Goal: Task Accomplishment & Management: Use online tool/utility

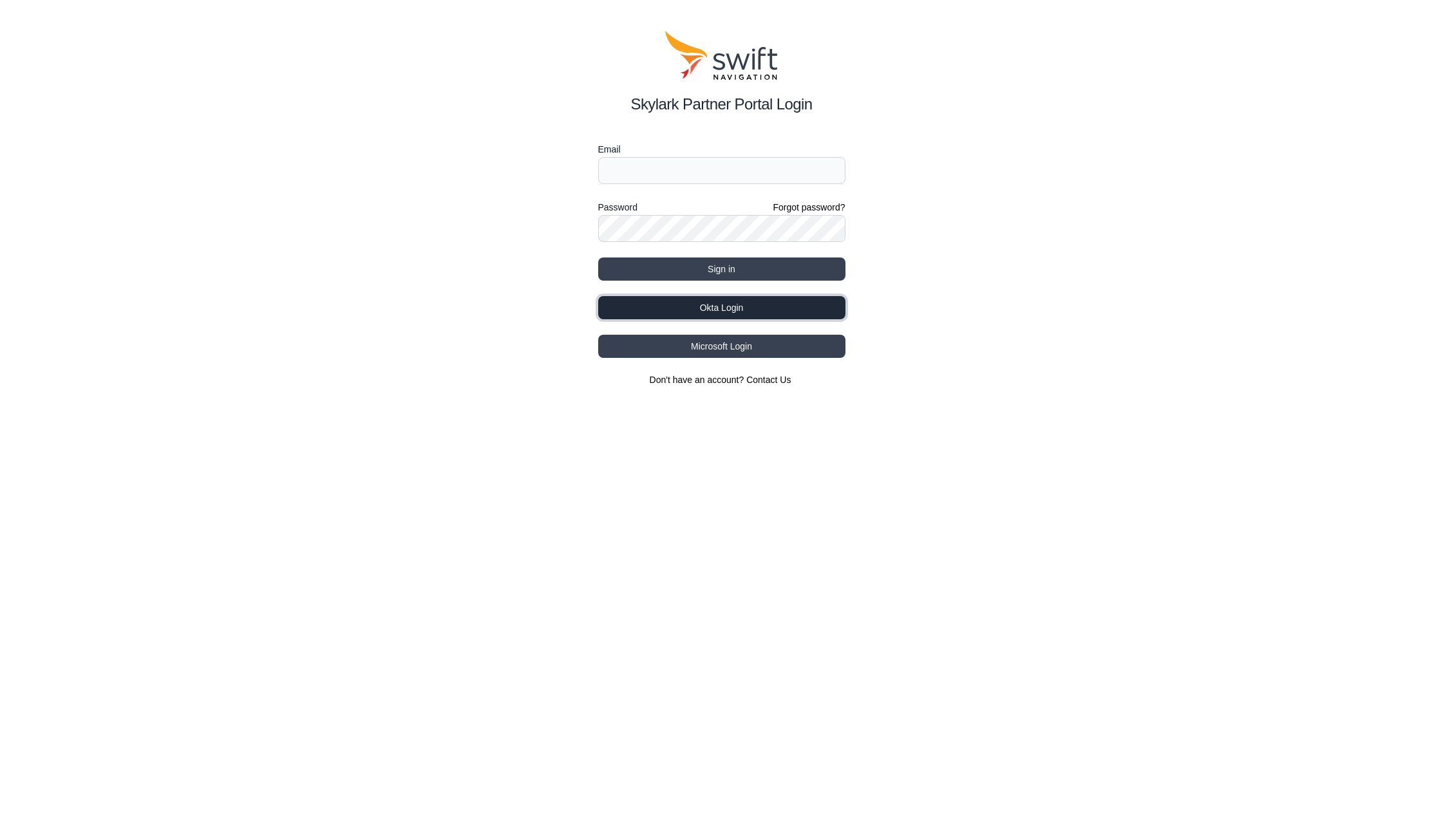
click at [691, 311] on button "Okta Login" at bounding box center [721, 308] width 247 height 23
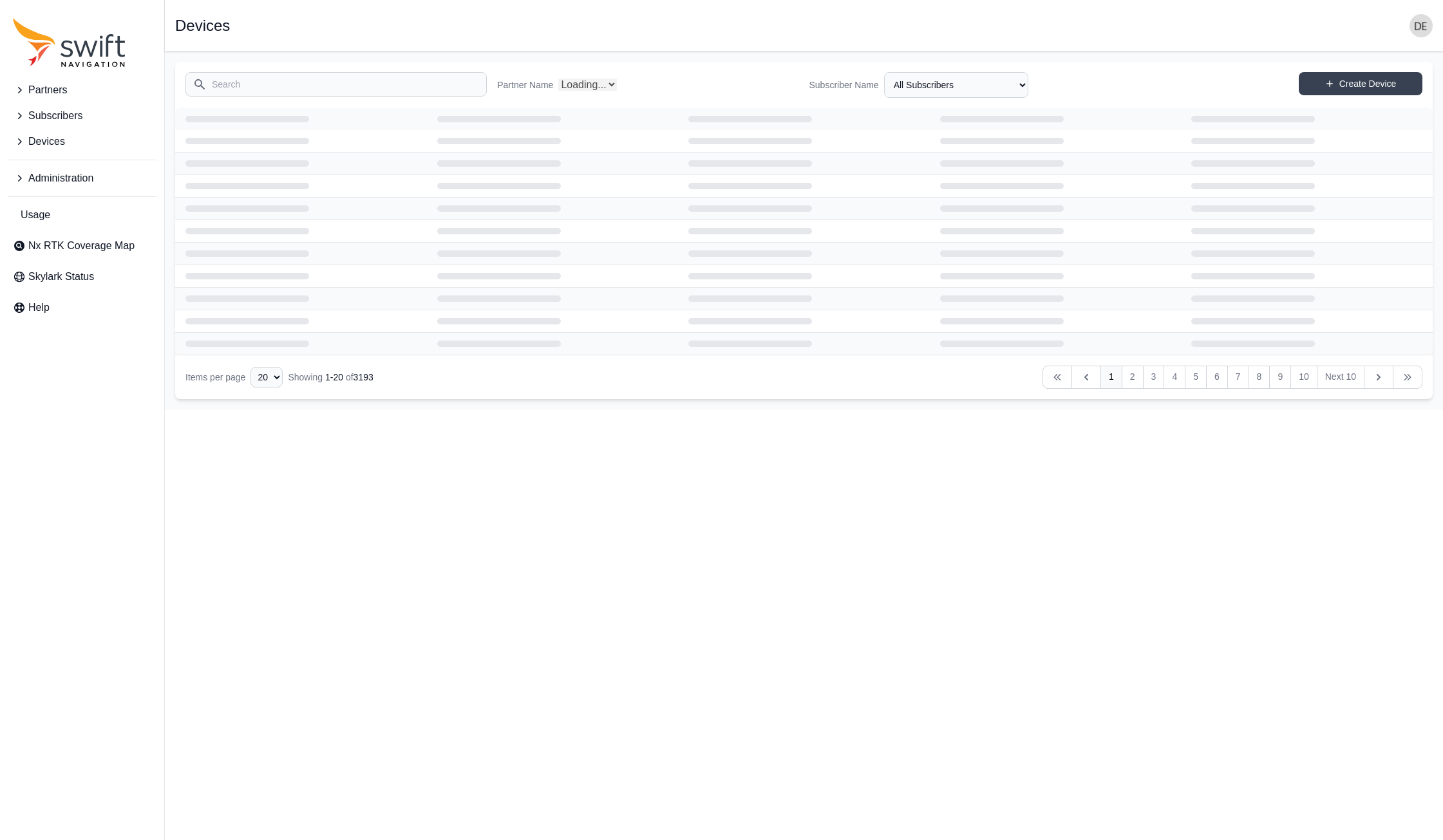
click at [58, 185] on span "Administration" at bounding box center [61, 178] width 65 height 15
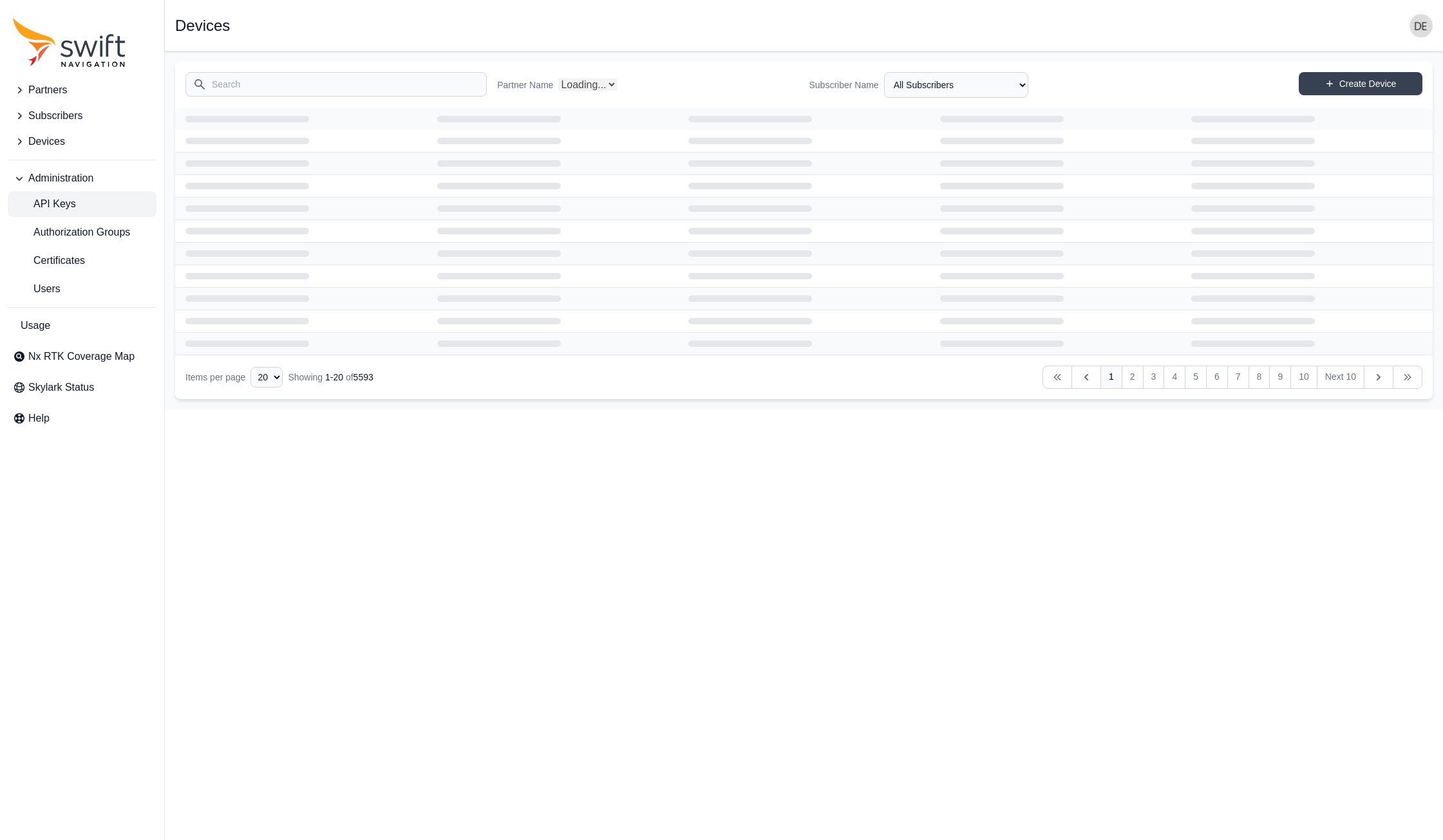
click at [71, 203] on span "API Keys" at bounding box center [45, 204] width 63 height 15
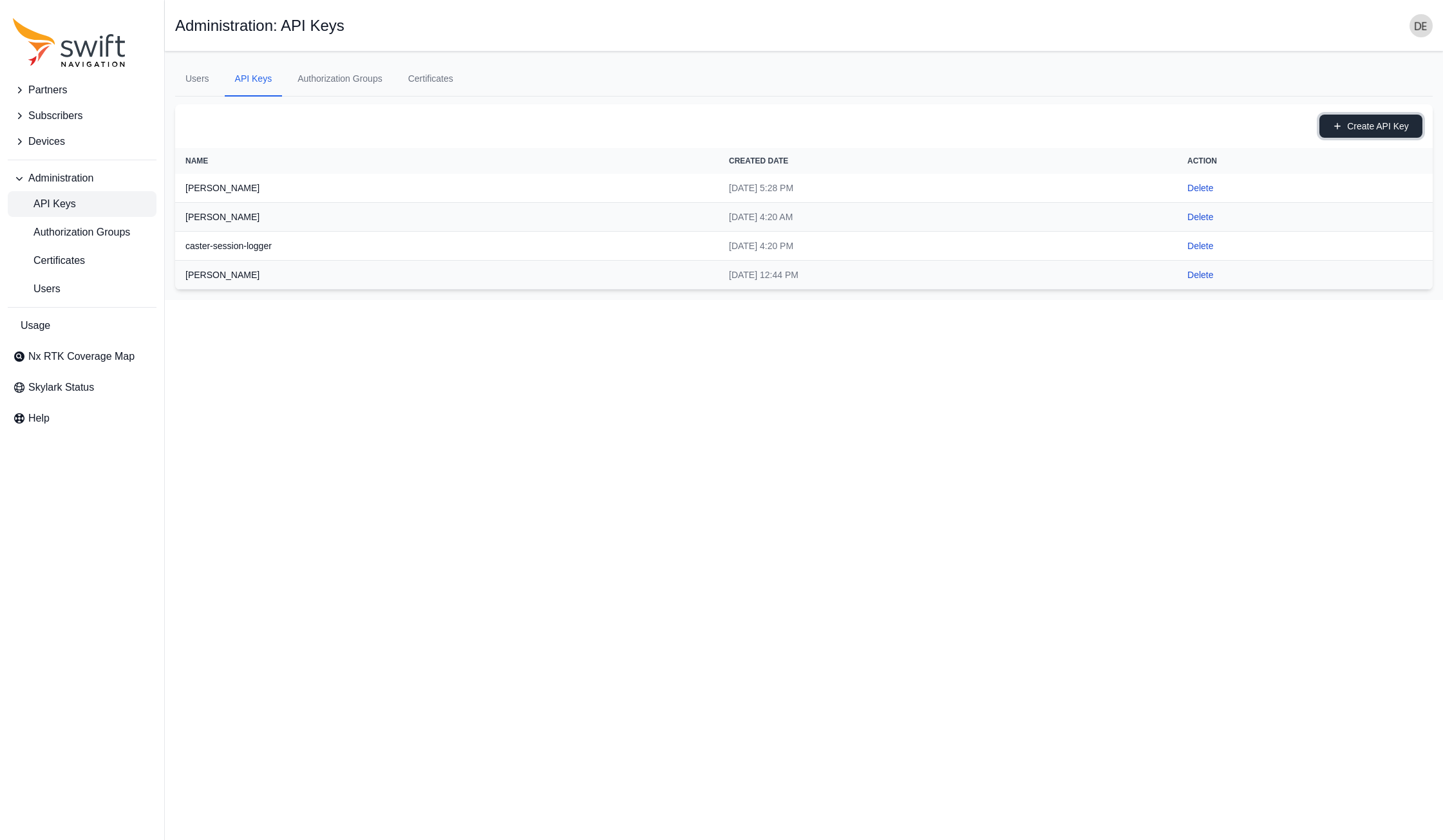
click at [1351, 131] on button "Create API Key" at bounding box center [1371, 127] width 103 height 23
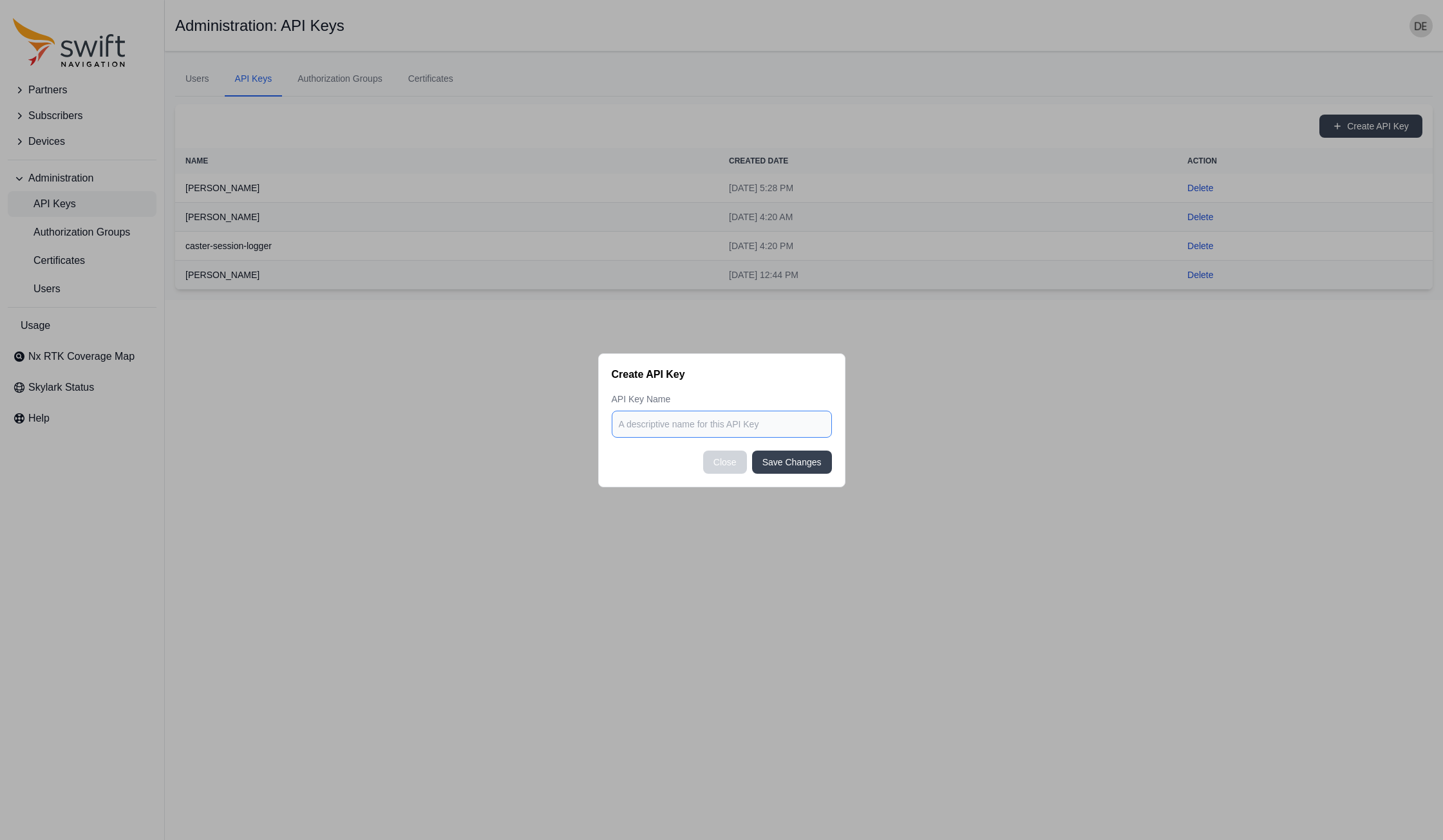
click at [659, 429] on input at bounding box center [722, 424] width 220 height 27
type input "User Portal Nearest Station"
click at [814, 466] on button "Save Changes" at bounding box center [792, 462] width 80 height 23
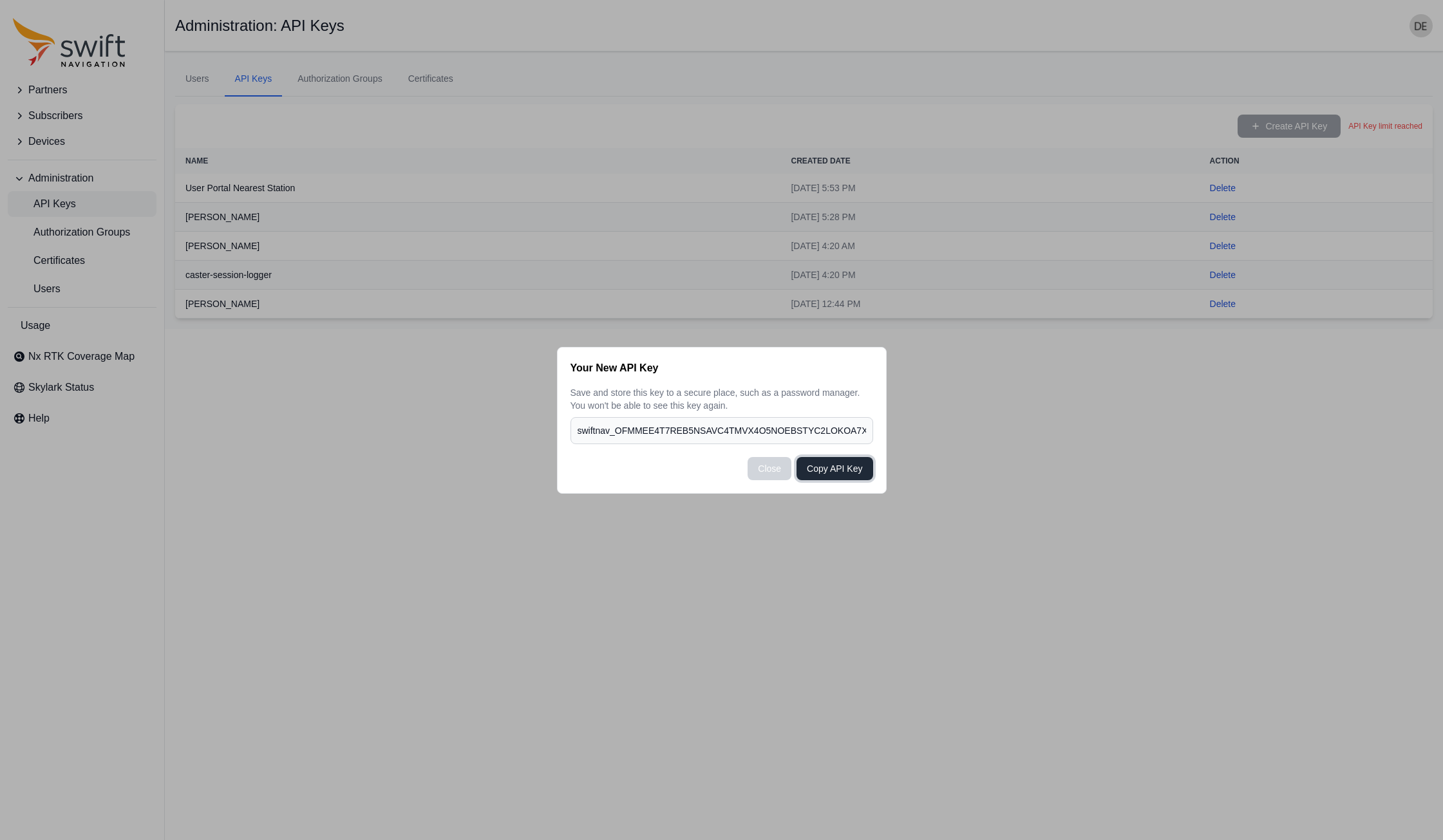
click at [834, 469] on button "Copy API Key" at bounding box center [835, 469] width 76 height 23
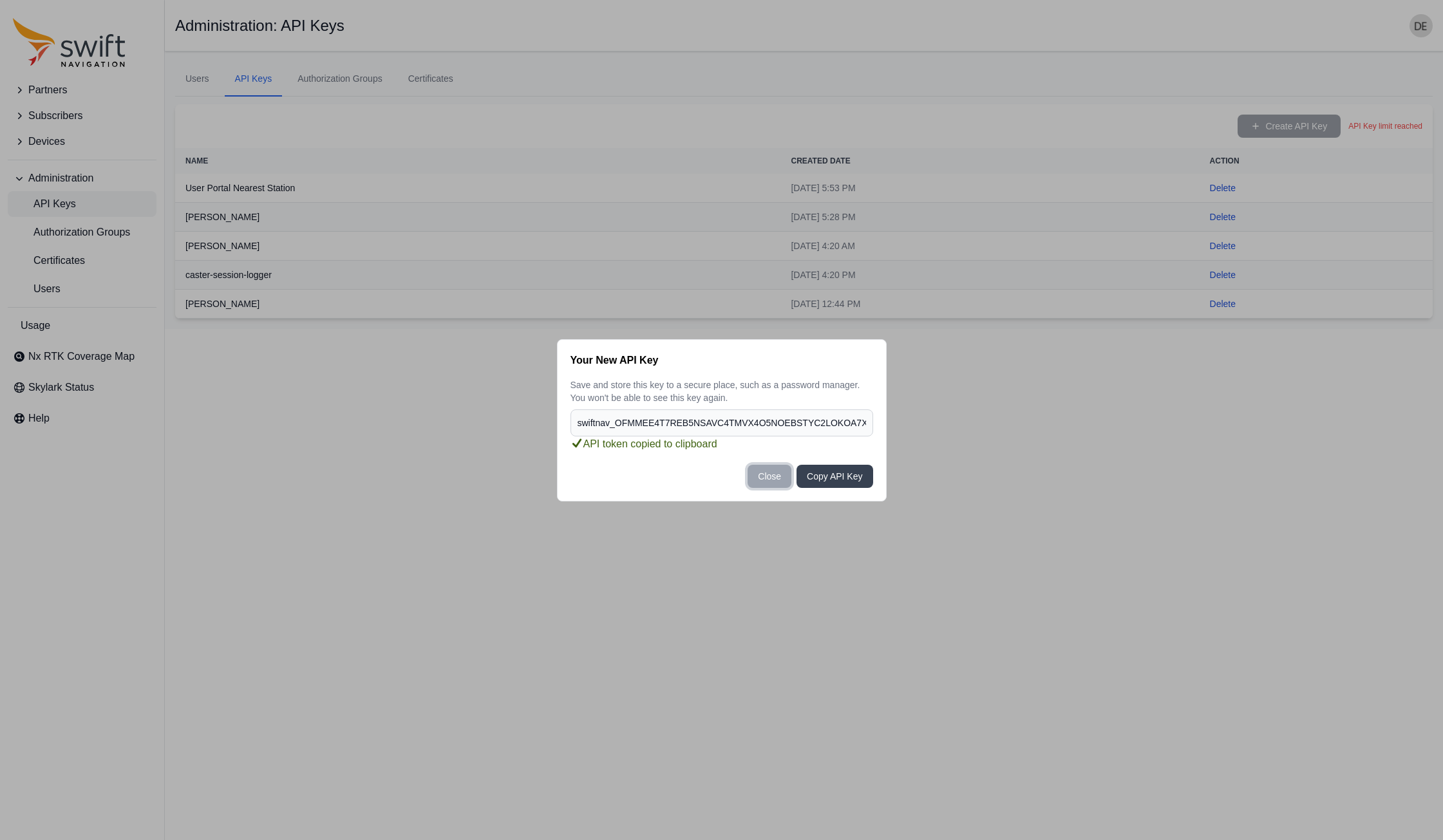
click at [769, 479] on button "Close" at bounding box center [769, 477] width 44 height 23
